Goal: Task Accomplishment & Management: Use online tool/utility

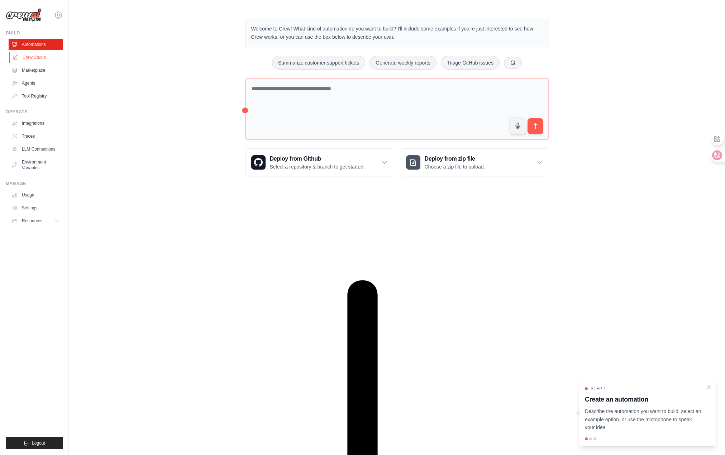
click at [35, 59] on link "Crew Studio" at bounding box center [36, 57] width 54 height 11
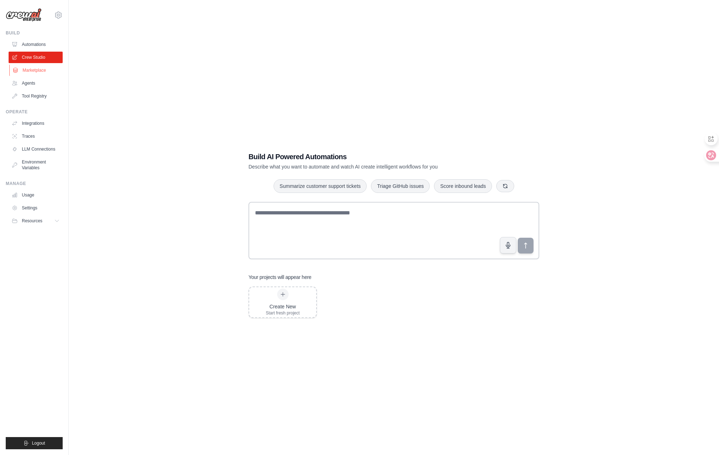
click at [37, 71] on link "Marketplace" at bounding box center [36, 69] width 54 height 11
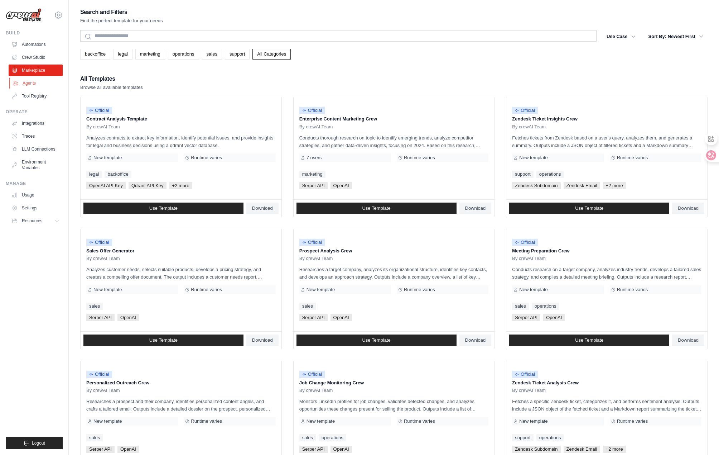
click at [32, 82] on link "Agents" at bounding box center [36, 82] width 54 height 11
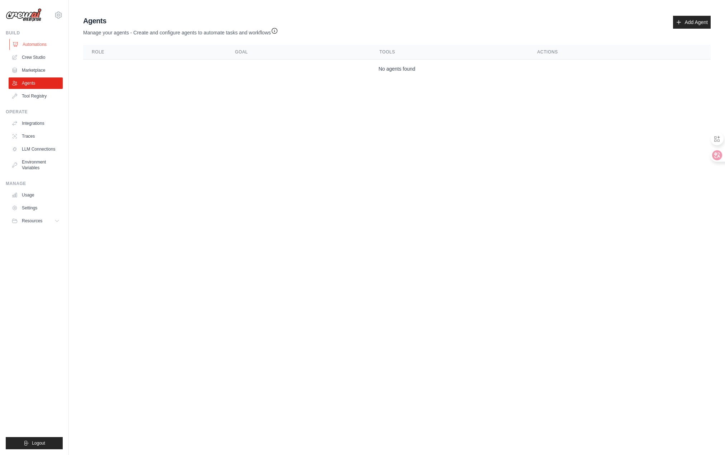
click at [36, 44] on link "Automations" at bounding box center [36, 44] width 54 height 11
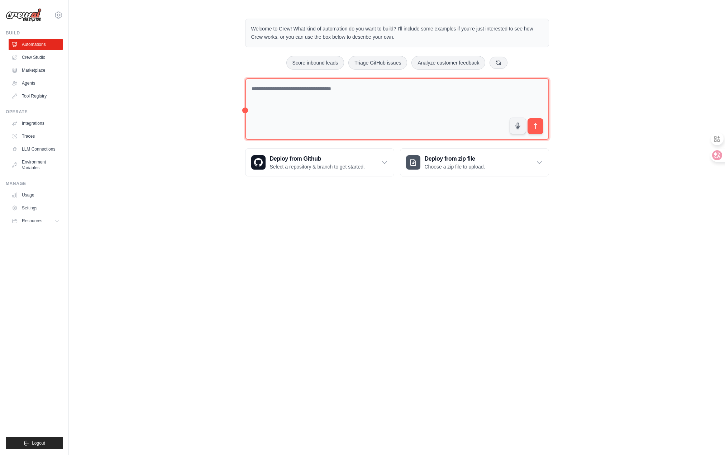
click at [347, 104] on textarea at bounding box center [397, 109] width 304 height 62
type textarea "*"
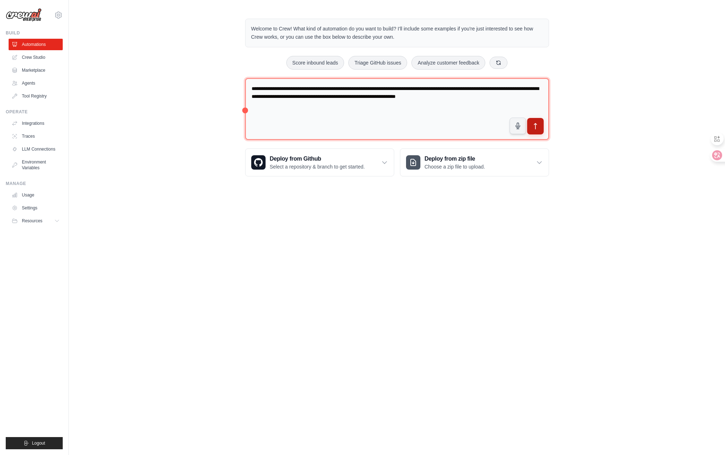
type textarea "**********"
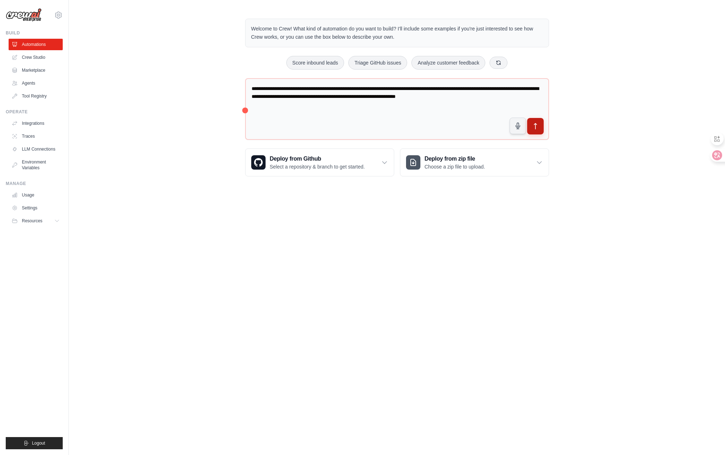
click at [535, 125] on icon "submit" at bounding box center [535, 126] width 3 height 6
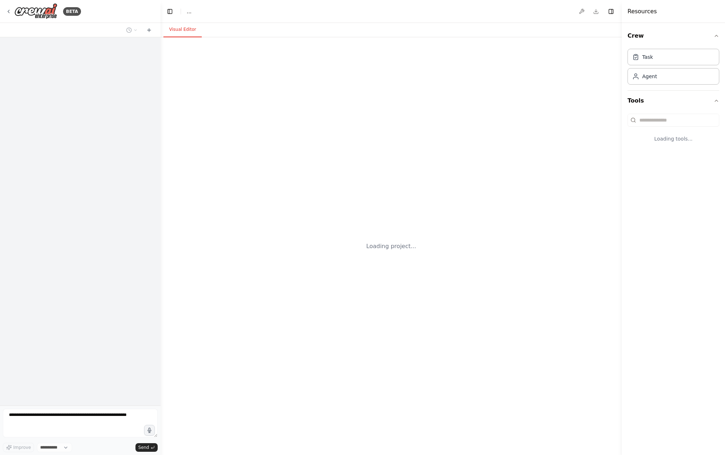
select select "****"
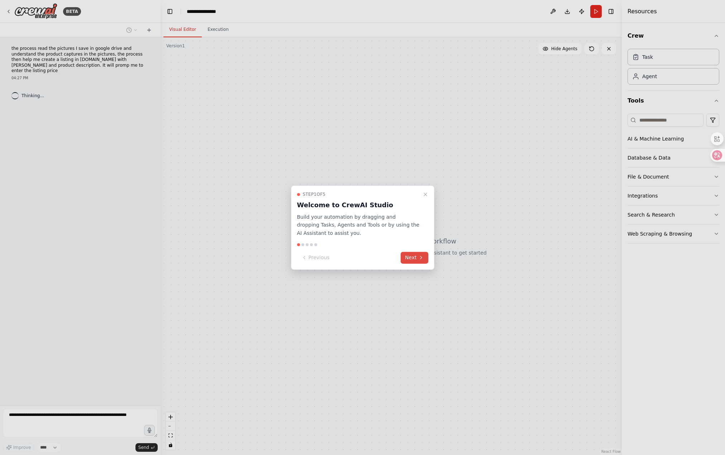
click at [420, 259] on icon at bounding box center [421, 258] width 6 height 6
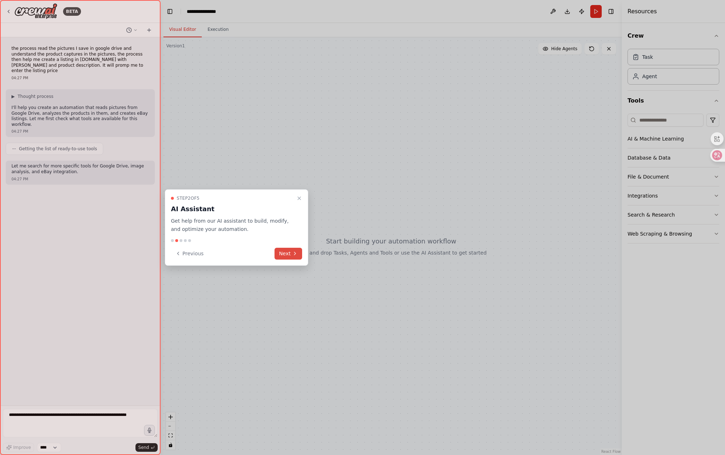
click at [287, 254] on button "Next" at bounding box center [288, 254] width 28 height 12
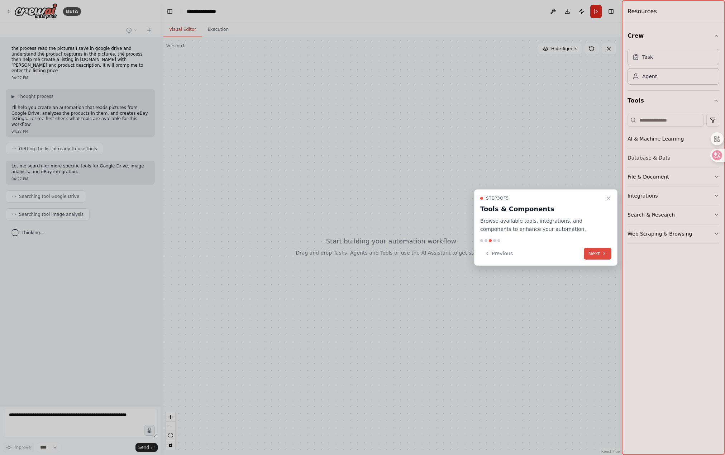
click at [603, 256] on icon at bounding box center [604, 253] width 6 height 6
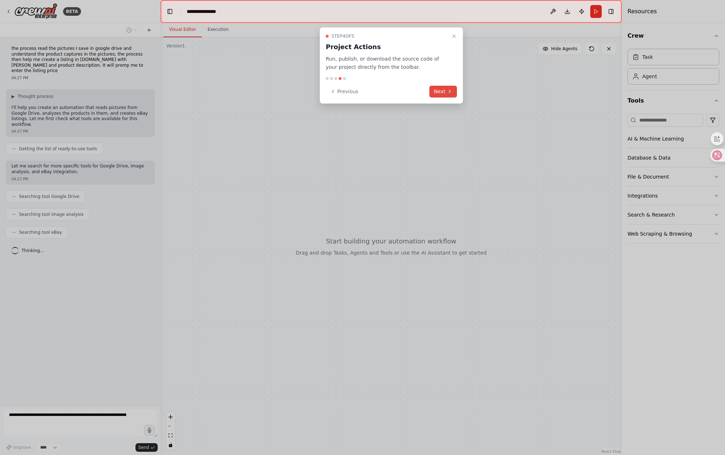
click at [450, 88] on icon at bounding box center [450, 91] width 6 height 6
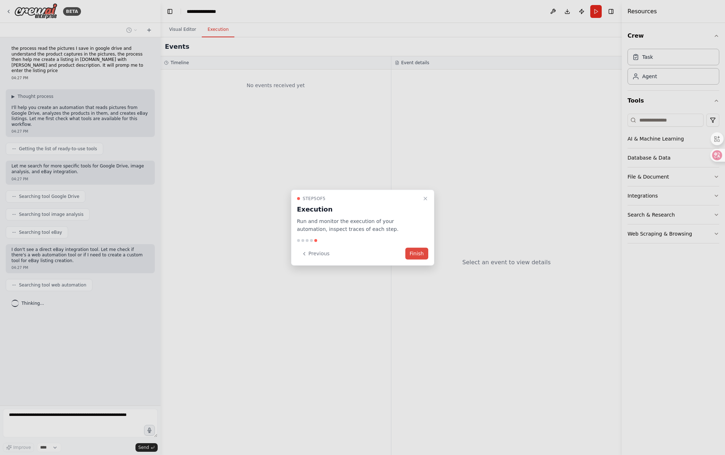
click at [418, 254] on button "Finish" at bounding box center [416, 254] width 23 height 12
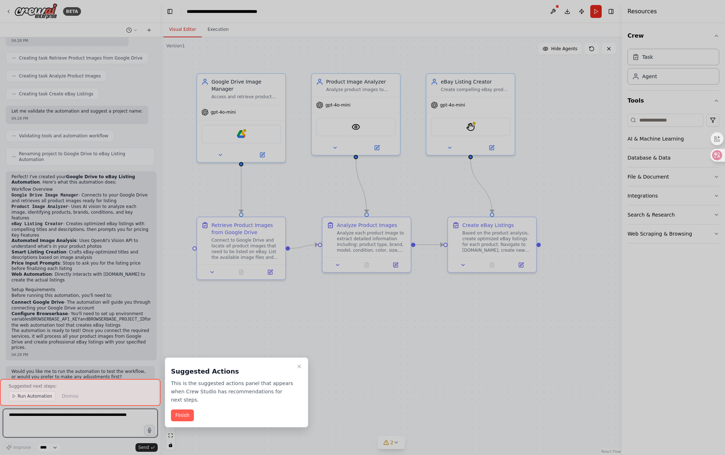
scroll to position [422, 0]
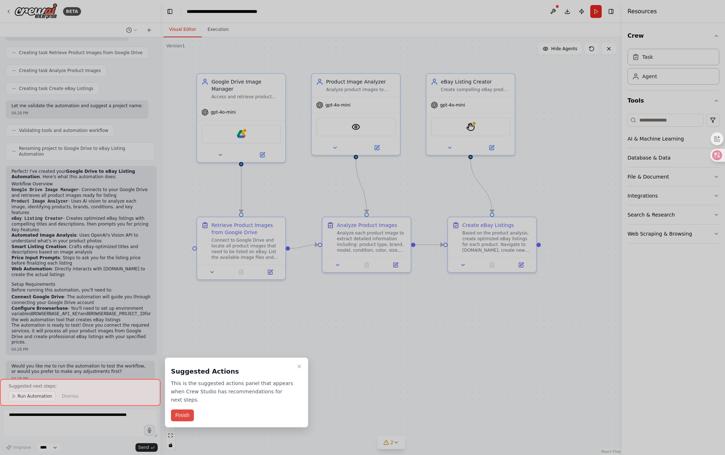
click at [183, 416] on button "Finish" at bounding box center [182, 415] width 23 height 12
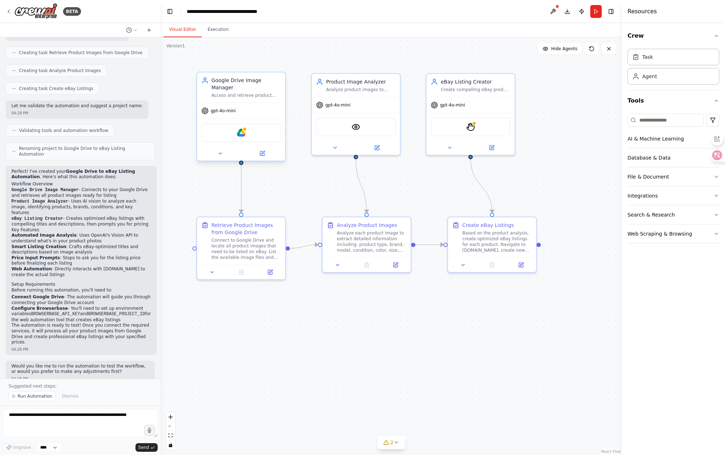
click at [253, 106] on div "gpt-4o-mini" at bounding box center [241, 111] width 88 height 16
click at [246, 127] on div "Google Drive" at bounding box center [241, 132] width 80 height 19
click at [265, 149] on button at bounding box center [262, 153] width 40 height 9
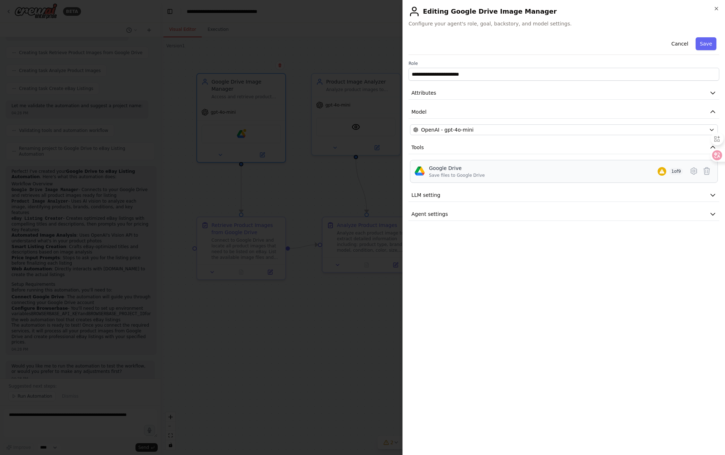
click at [447, 171] on div "Google Drive" at bounding box center [457, 167] width 56 height 7
click at [442, 196] on button "LLM setting" at bounding box center [563, 194] width 311 height 13
click at [447, 264] on button "Agent settings" at bounding box center [563, 265] width 311 height 13
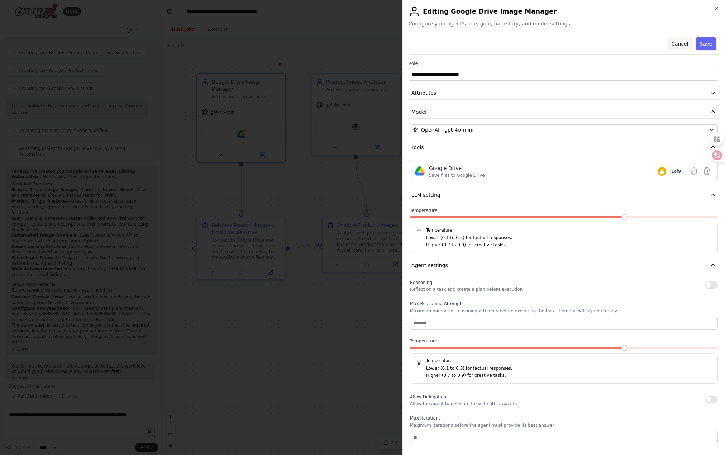
click at [681, 44] on button "Cancel" at bounding box center [679, 43] width 25 height 13
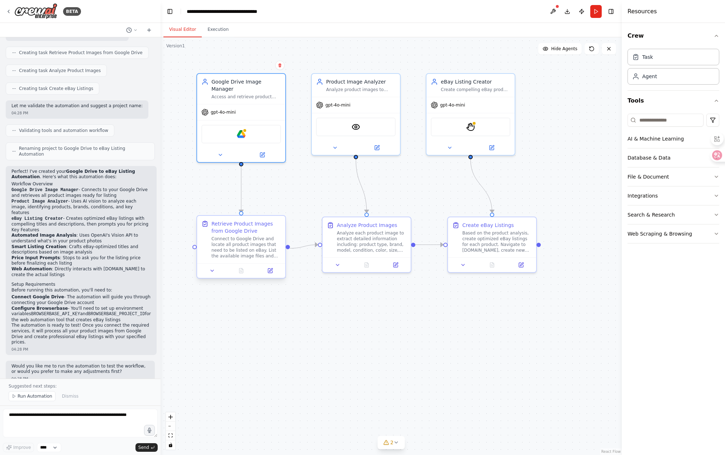
click at [243, 245] on div "Connect to Google Drive and locate all product images that need to be listed on…" at bounding box center [246, 247] width 70 height 23
click at [211, 272] on icon at bounding box center [212, 271] width 6 height 6
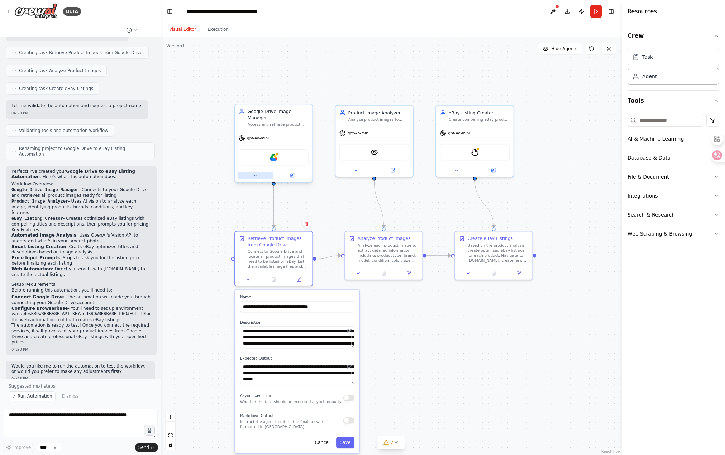
click at [254, 172] on button at bounding box center [255, 176] width 35 height 8
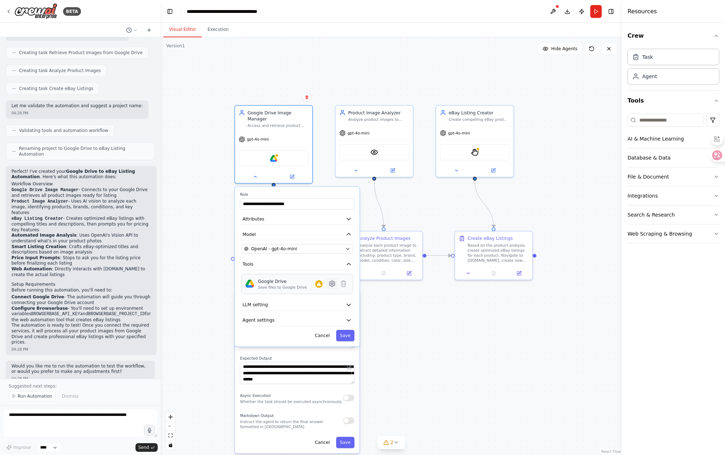
click at [332, 281] on icon at bounding box center [331, 284] width 5 height 6
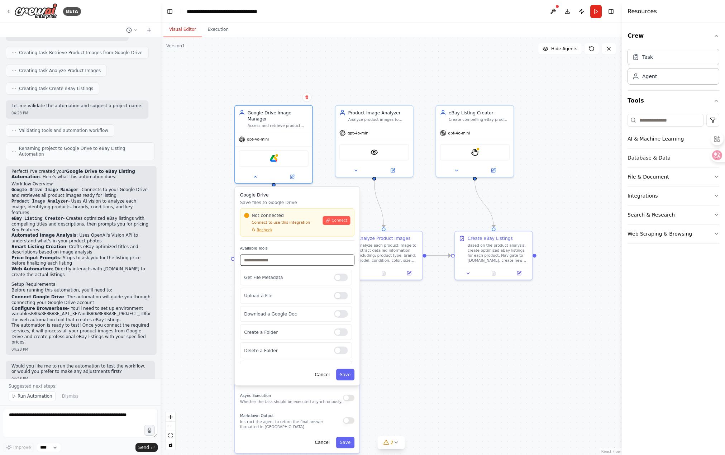
click at [276, 257] on input "text" at bounding box center [297, 259] width 114 height 11
click at [336, 219] on div "Not connected Connect to use this integration Recheck Connect" at bounding box center [297, 222] width 106 height 20
click at [336, 218] on span "Connect" at bounding box center [339, 220] width 16 height 5
click at [311, 256] on input "text" at bounding box center [297, 259] width 114 height 11
click at [456, 364] on div ".deletable-edge-delete-btn { width: 20px; height: 20px; border: 0px solid #ffff…" at bounding box center [391, 245] width 461 height 417
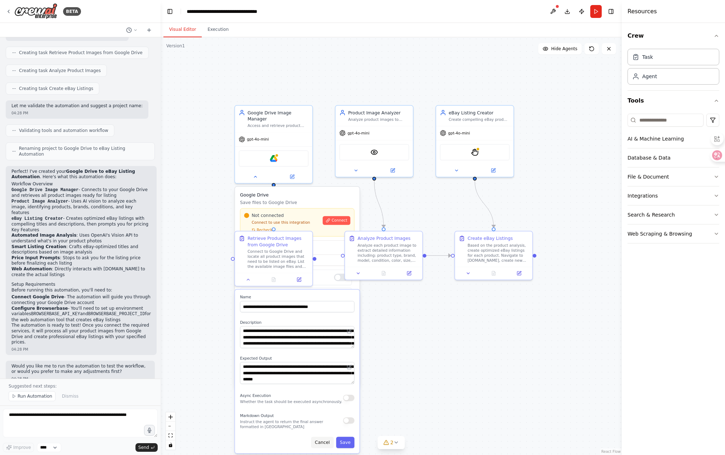
click at [326, 441] on button "Cancel" at bounding box center [322, 441] width 23 height 11
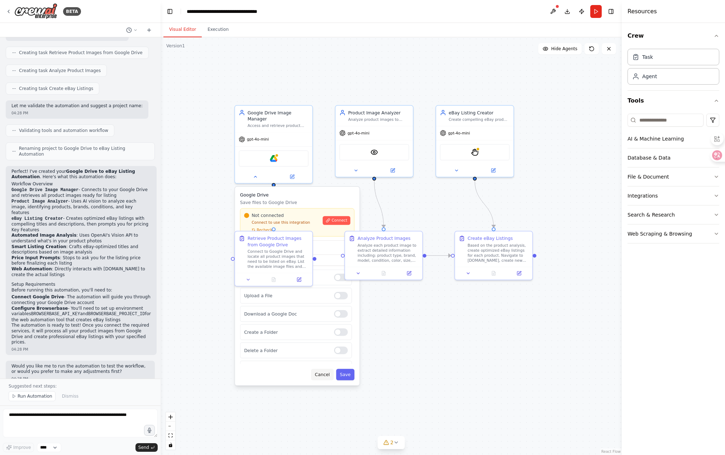
click at [319, 369] on button "Cancel" at bounding box center [322, 374] width 23 height 11
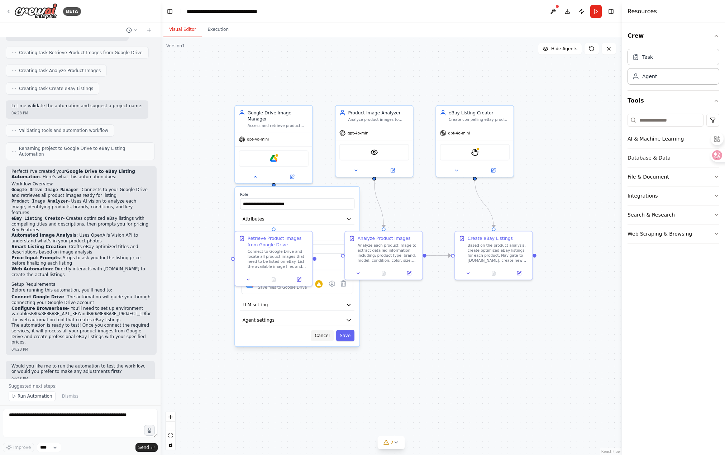
click at [326, 332] on button "Cancel" at bounding box center [322, 335] width 23 height 11
click at [348, 346] on div ".deletable-edge-delete-btn { width: 20px; height: 20px; border: 0px solid #ffff…" at bounding box center [391, 245] width 461 height 417
click at [595, 13] on button "Run" at bounding box center [595, 11] width 11 height 13
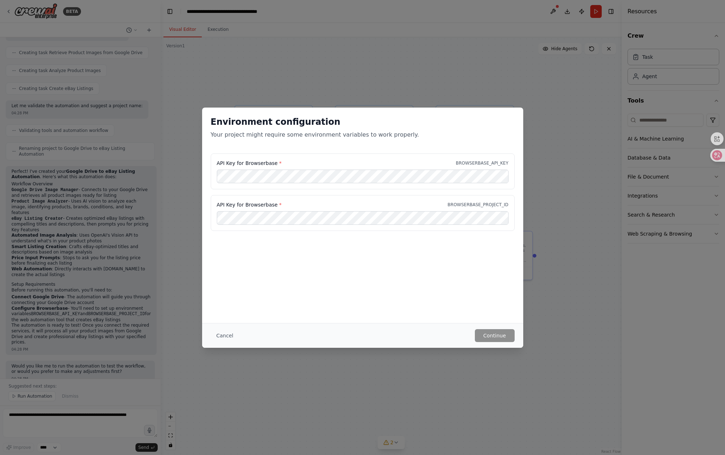
click at [238, 139] on div "Environment configuration Your project might require some environment variables…" at bounding box center [362, 130] width 321 height 46
click at [225, 335] on button "Cancel" at bounding box center [225, 335] width 28 height 13
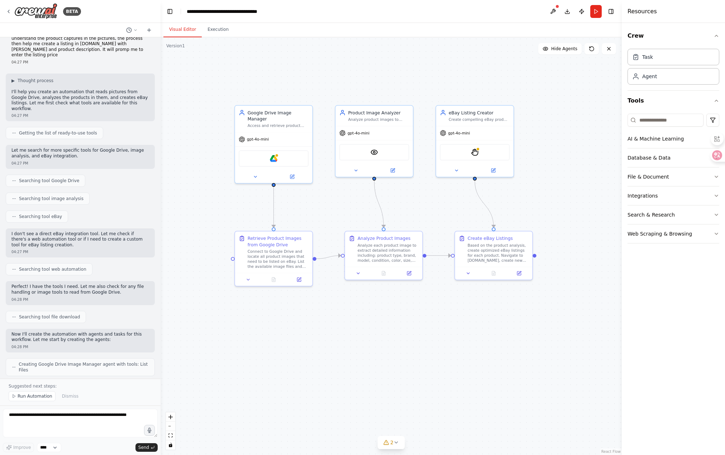
scroll to position [0, 0]
